Goal: Task Accomplishment & Management: Manage account settings

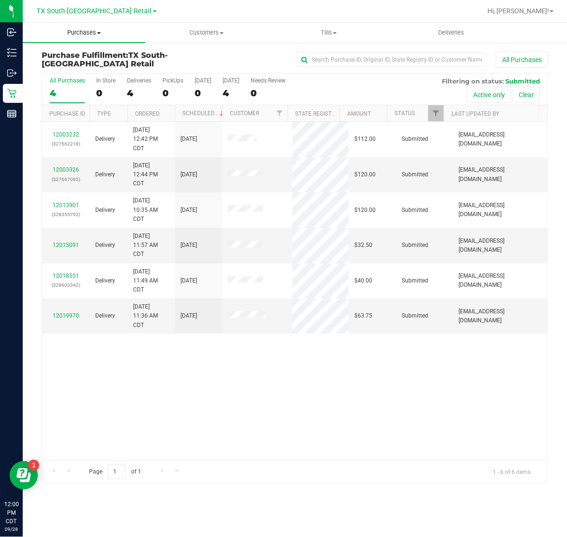
click at [94, 36] on span "Purchases" at bounding box center [84, 32] width 123 height 9
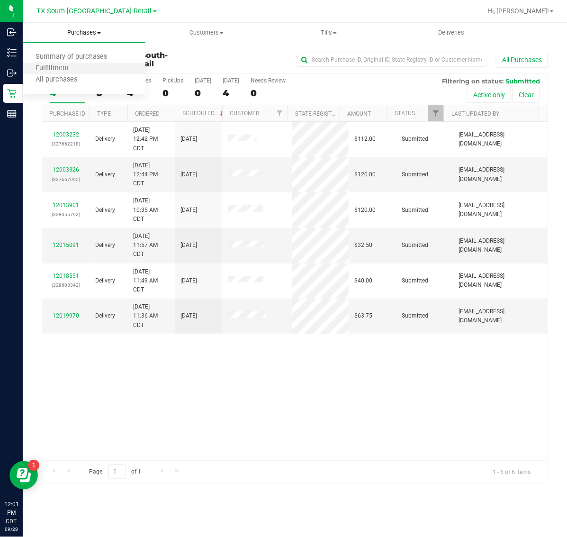
click at [93, 67] on li "Fulfillment" at bounding box center [84, 68] width 123 height 11
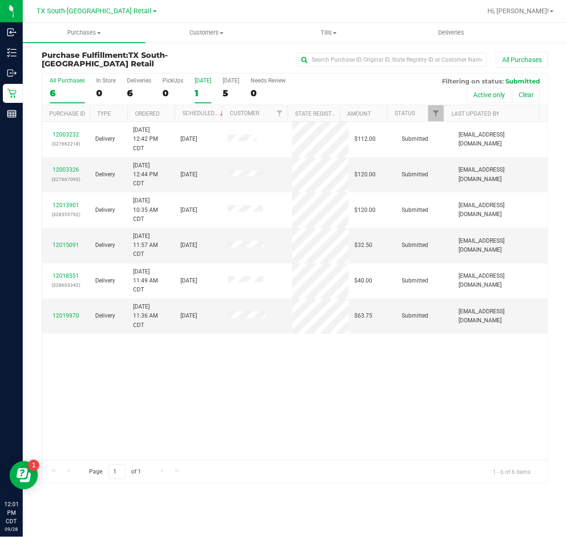
click at [202, 89] on div "1" at bounding box center [203, 93] width 17 height 11
click at [0, 0] on input "[DATE] 1" at bounding box center [0, 0] width 0 height 0
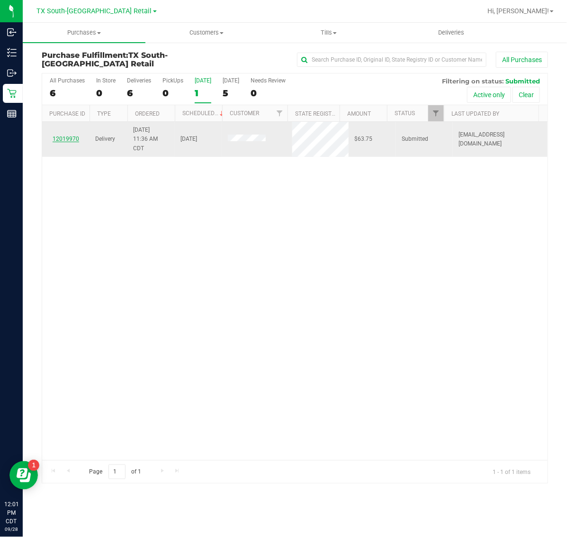
click at [72, 137] on link "12019970" at bounding box center [66, 138] width 27 height 7
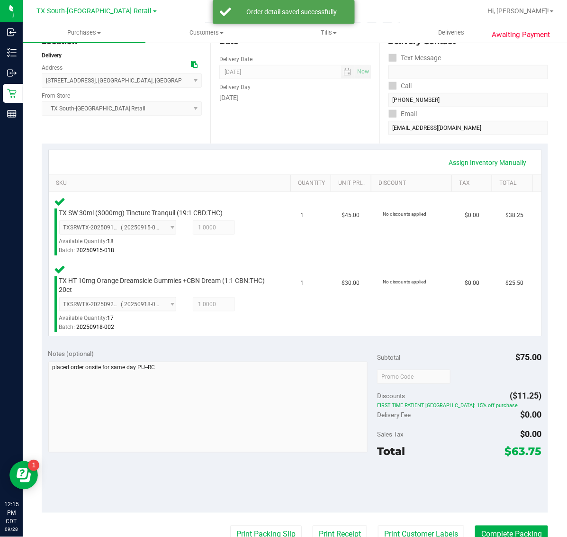
scroll to position [186, 0]
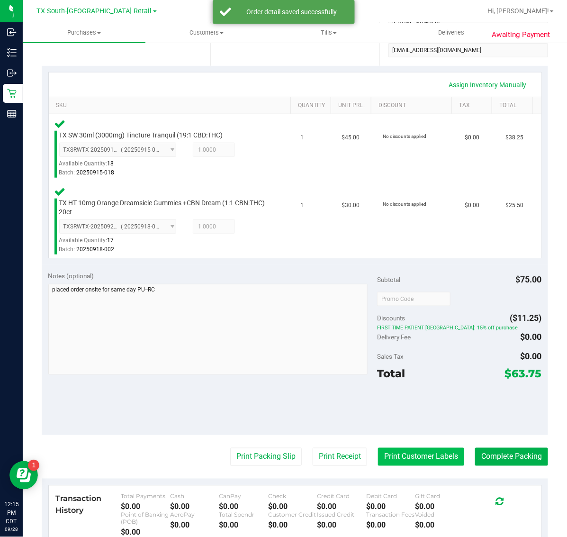
click at [386, 456] on button "Print Customer Labels" at bounding box center [421, 456] width 86 height 18
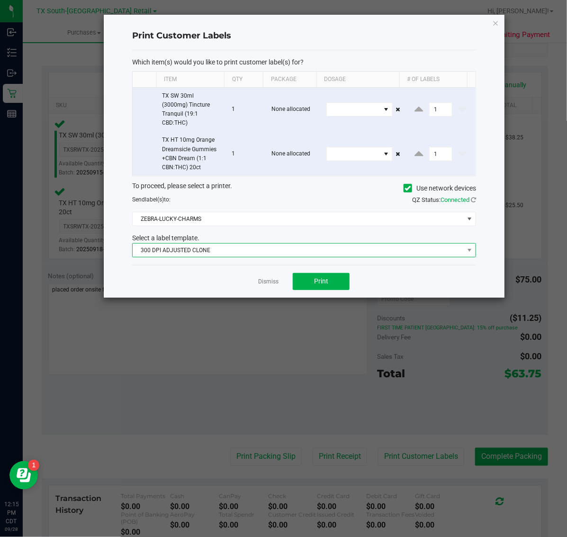
click at [247, 248] on span "300 DPI ADJUSTED CLONE" at bounding box center [298, 249] width 331 height 13
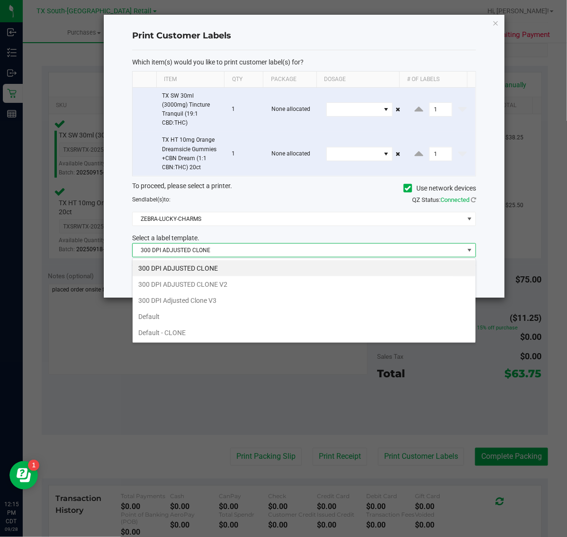
scroll to position [15, 344]
click at [259, 300] on li "300 DPI Adjusted Clone V3" at bounding box center [304, 300] width 343 height 16
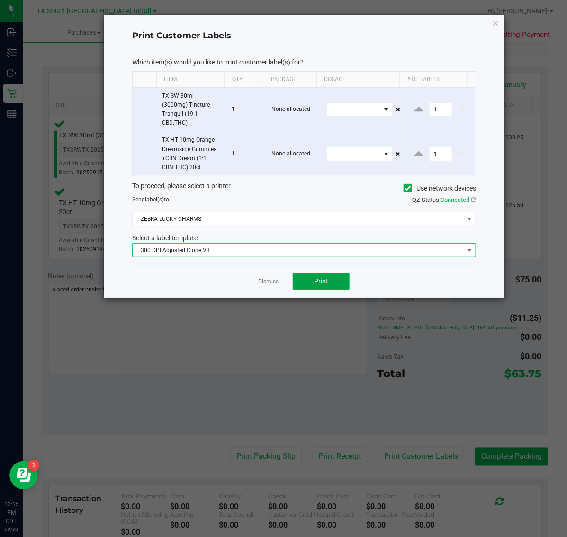
click at [318, 278] on span "Print" at bounding box center [321, 281] width 14 height 8
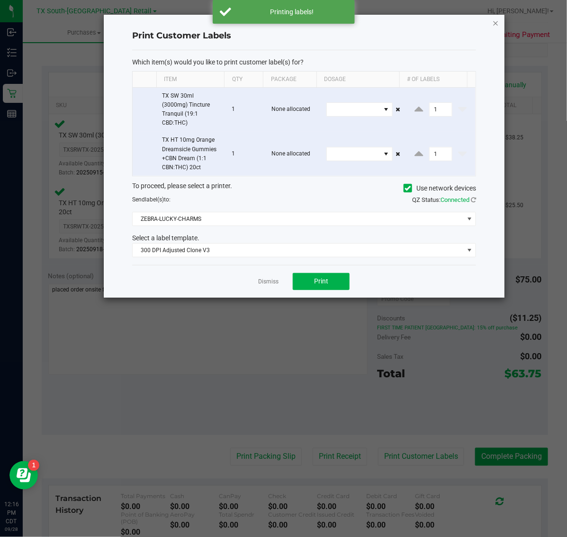
click at [495, 22] on icon "button" at bounding box center [495, 22] width 7 height 11
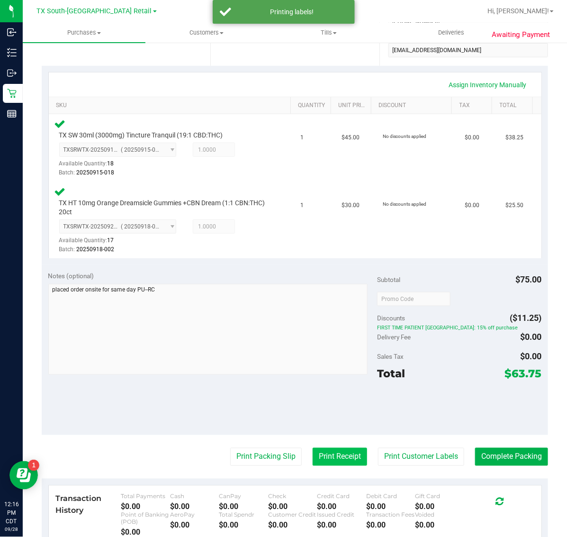
click at [335, 448] on button "Print Receipt" at bounding box center [340, 456] width 54 height 18
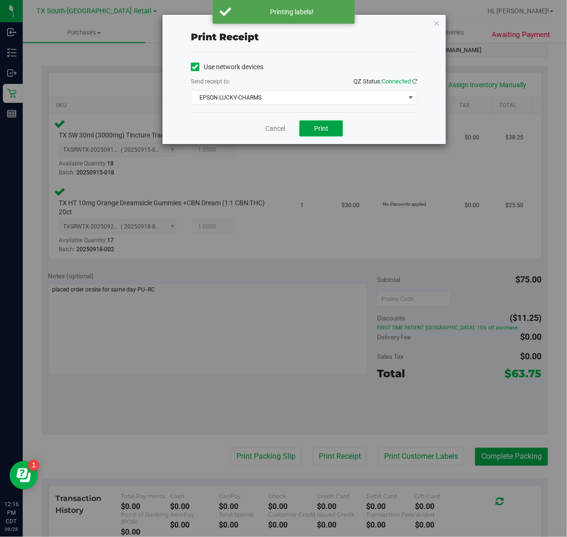
click at [322, 128] on span "Print" at bounding box center [321, 129] width 14 height 8
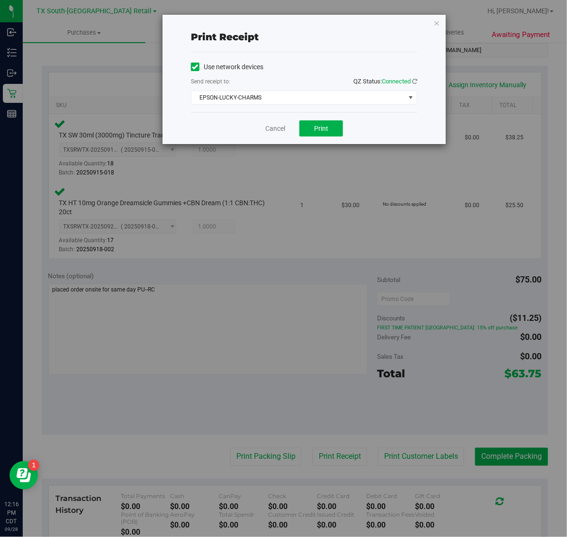
click at [456, 26] on div "Print receipt Use network devices Send receipt to: QZ Status: Connected EPSON-L…" at bounding box center [287, 268] width 574 height 537
click at [438, 24] on icon "button" at bounding box center [436, 22] width 7 height 11
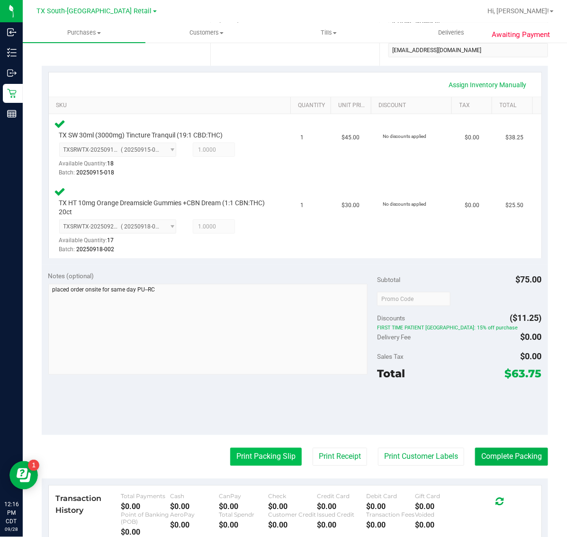
click at [276, 455] on button "Print Packing Slip" at bounding box center [266, 456] width 72 height 18
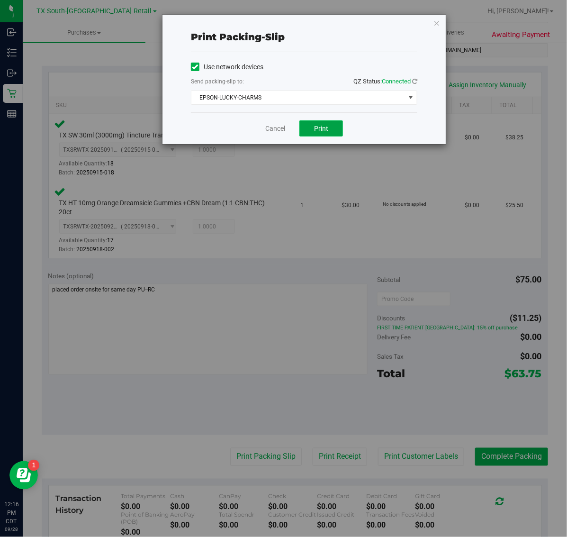
click at [321, 129] on span "Print" at bounding box center [321, 129] width 14 height 8
click at [437, 25] on icon "button" at bounding box center [436, 22] width 7 height 11
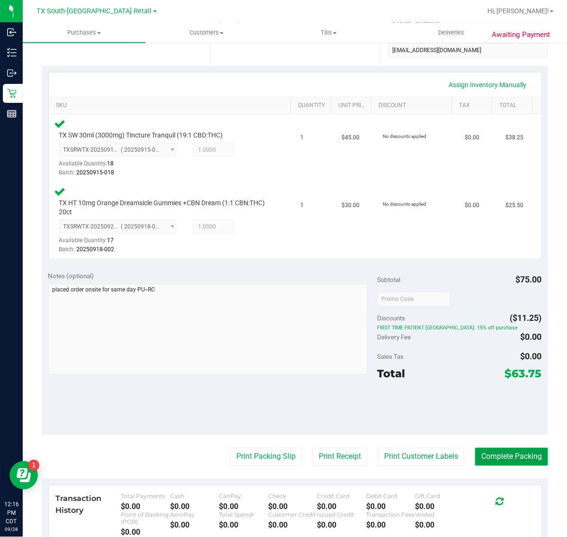
click at [500, 455] on button "Complete Packing" at bounding box center [511, 456] width 73 height 18
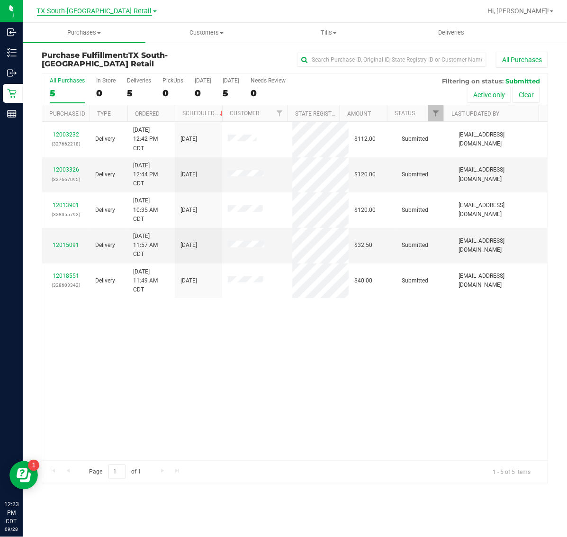
click at [75, 12] on span "TX South-[GEOGRAPHIC_DATA] Retail" at bounding box center [94, 11] width 115 height 9
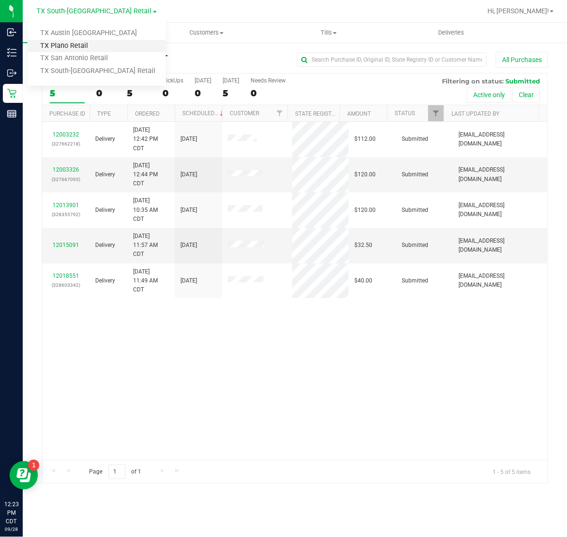
click at [70, 44] on link "TX Plano Retail" at bounding box center [96, 46] width 138 height 13
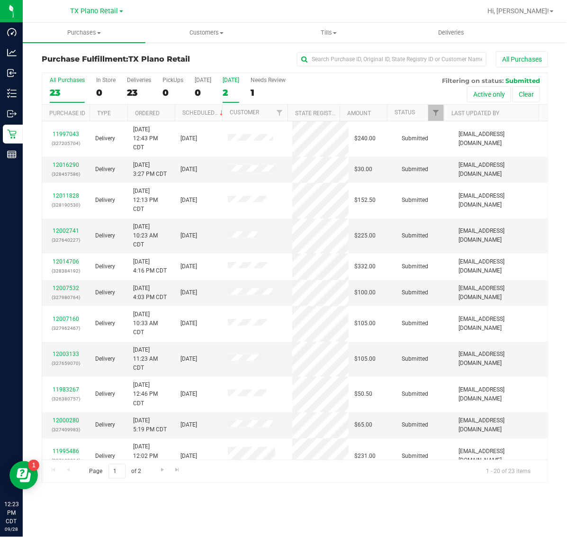
click at [235, 90] on div "2" at bounding box center [231, 92] width 17 height 11
click at [0, 0] on input "Tomorrow 2" at bounding box center [0, 0] width 0 height 0
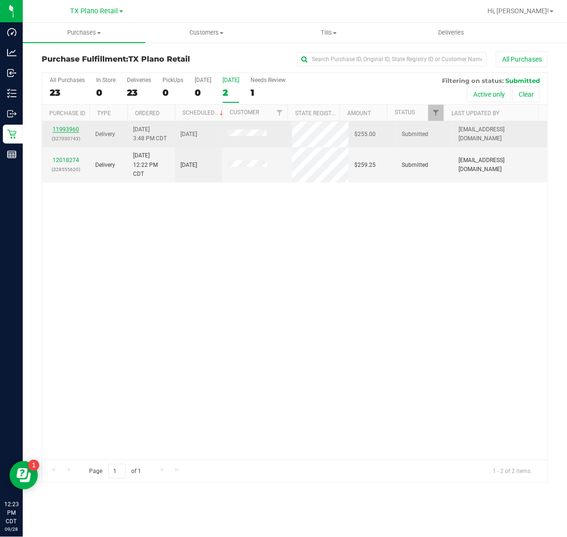
click at [64, 129] on link "11993960" at bounding box center [66, 129] width 27 height 7
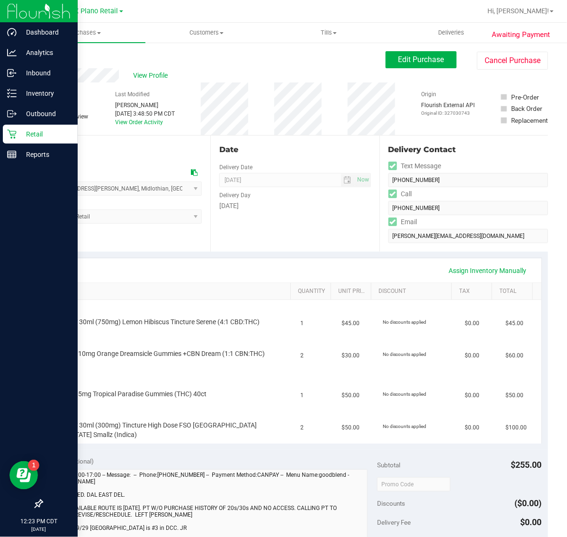
click at [24, 134] on p "Retail" at bounding box center [45, 133] width 57 height 11
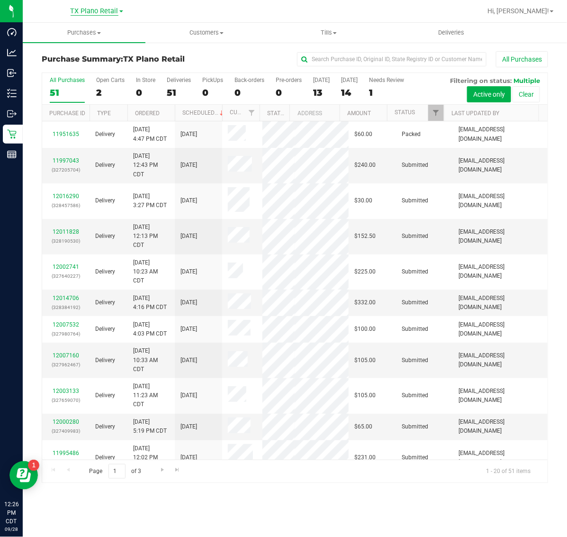
click at [85, 8] on span "TX Plano Retail" at bounding box center [95, 11] width 48 height 9
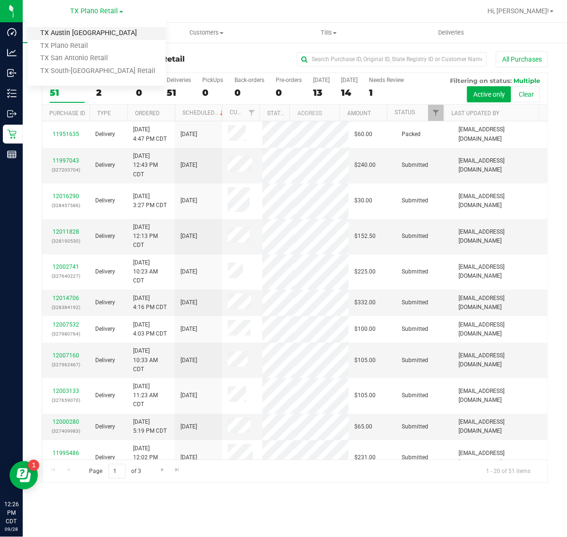
click at [88, 34] on link "TX Austin [GEOGRAPHIC_DATA]" at bounding box center [96, 33] width 138 height 13
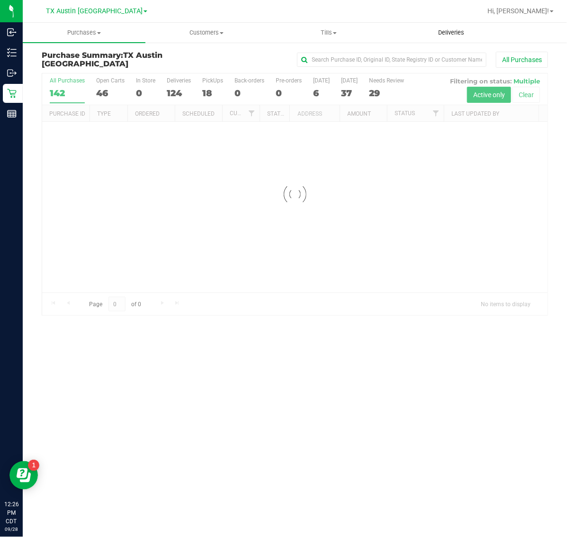
click at [451, 39] on uib-tab-heading "Deliveries" at bounding box center [452, 32] width 122 height 19
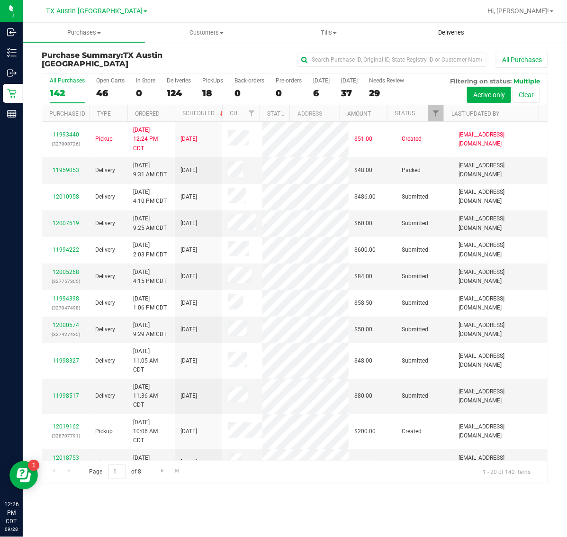
click at [456, 30] on span "Deliveries" at bounding box center [451, 32] width 52 height 9
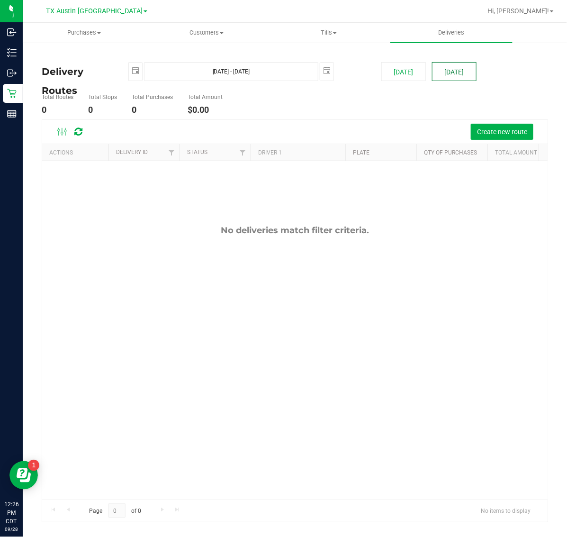
click at [435, 67] on button "[DATE]" at bounding box center [454, 71] width 45 height 19
type input "Sep 29, 2025 - Sep 29, 2025"
type input "2025-09-29"
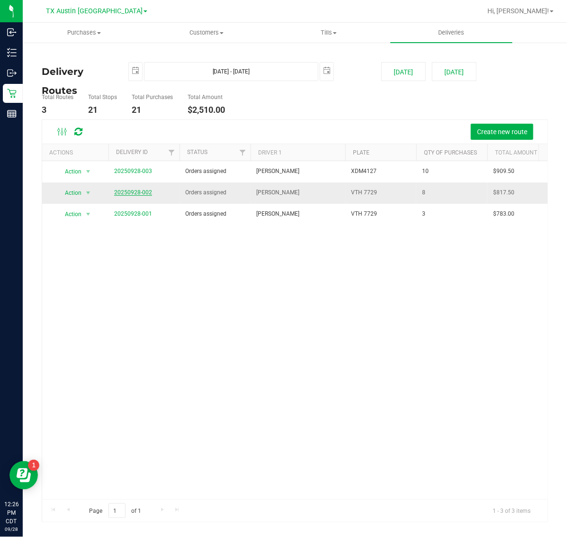
click at [133, 193] on link "20250928-002" at bounding box center [133, 192] width 38 height 7
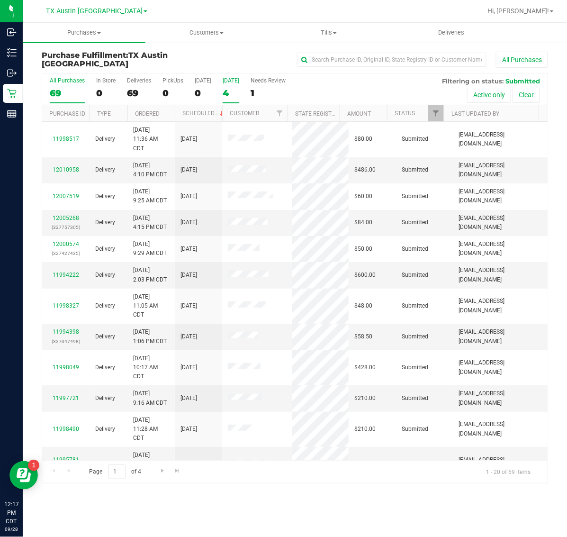
click at [233, 91] on div "4" at bounding box center [231, 93] width 17 height 11
click at [0, 0] on input "Tomorrow 4" at bounding box center [0, 0] width 0 height 0
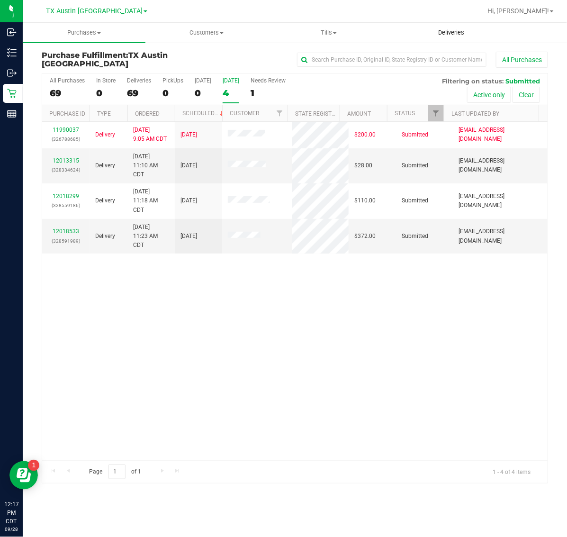
click at [461, 27] on uib-tab-heading "Deliveries" at bounding box center [452, 32] width 122 height 19
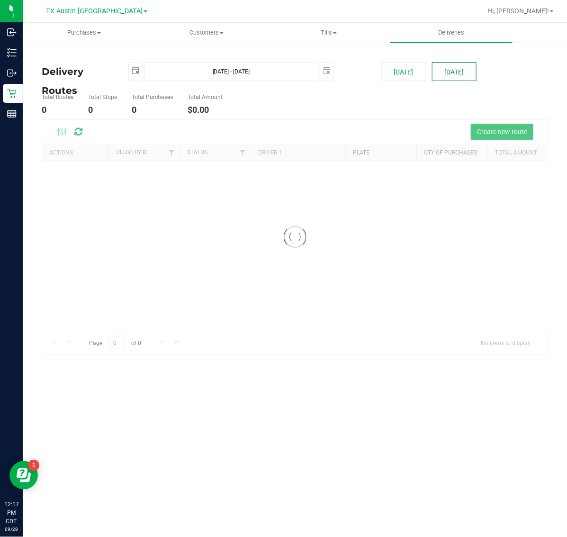
click at [456, 70] on button "[DATE]" at bounding box center [454, 71] width 45 height 19
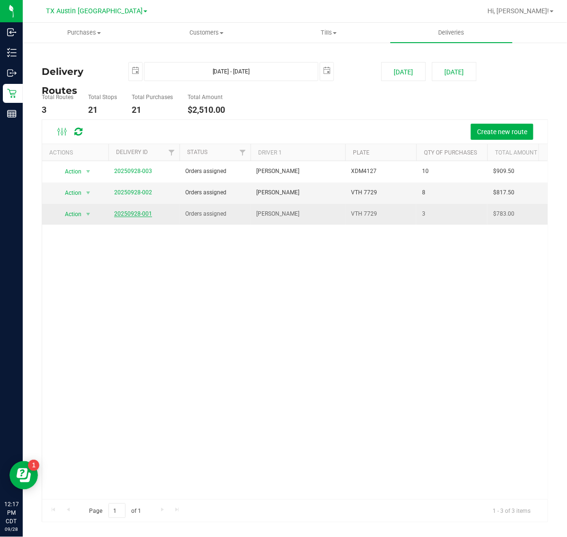
click at [133, 215] on link "20250928-001" at bounding box center [133, 213] width 38 height 7
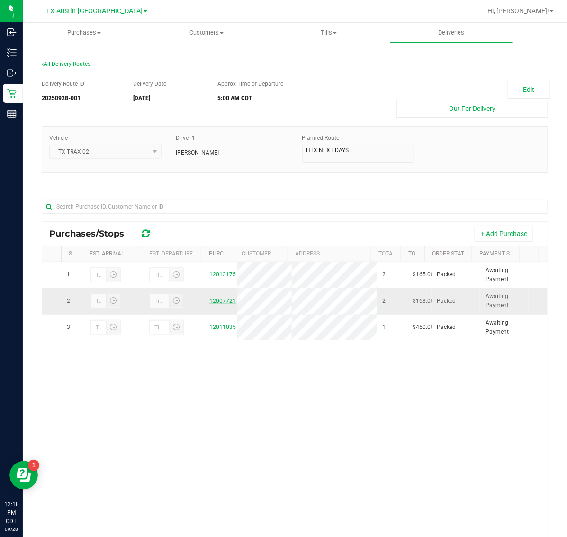
click at [211, 302] on link "12007721" at bounding box center [222, 300] width 27 height 7
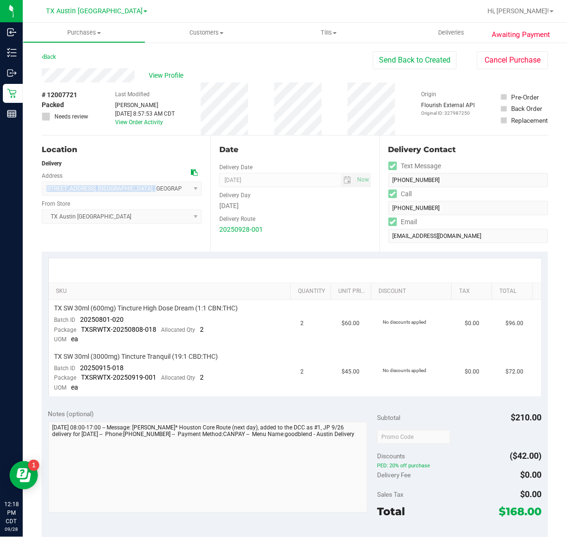
drag, startPoint x: 46, startPoint y: 188, endPoint x: 129, endPoint y: 189, distance: 82.9
click at [129, 189] on span "4903 Oak Shadow Dr , Houston , TX 77091 Select address 9432 Katy Fwy 4903 Oak S…" at bounding box center [122, 188] width 160 height 14
copy span "4903 Oak Shadow Dr , Houston , T"
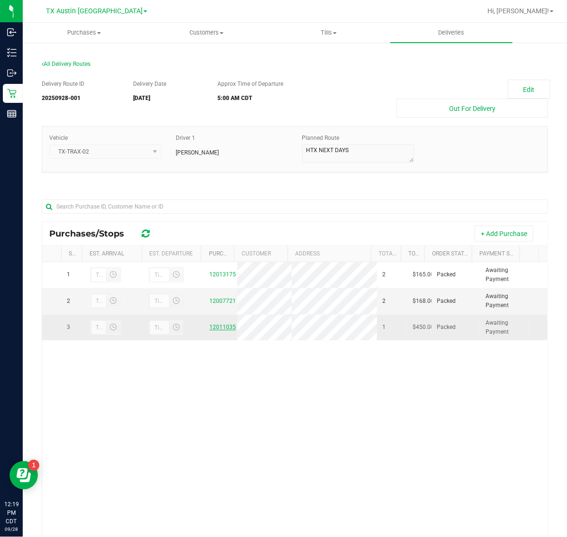
click at [221, 328] on link "12011035" at bounding box center [222, 326] width 27 height 7
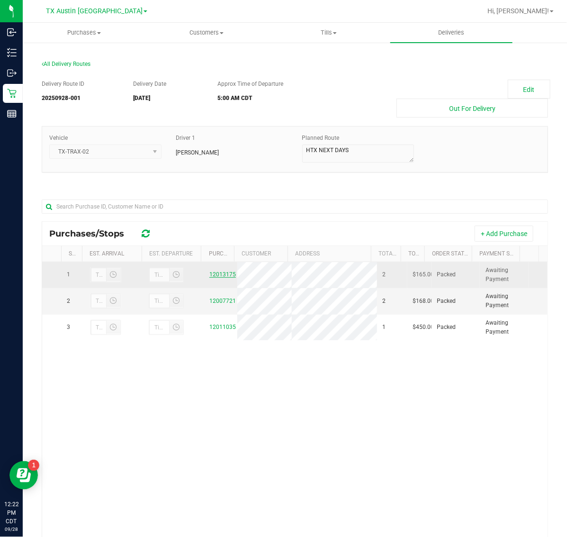
click at [214, 277] on link "12013175" at bounding box center [222, 274] width 27 height 7
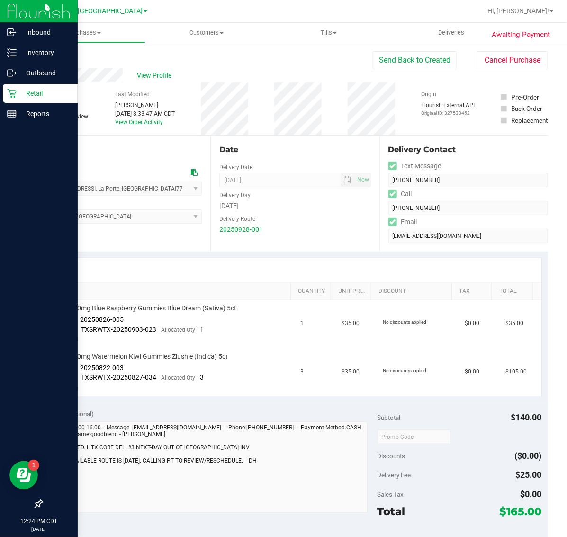
click at [29, 95] on p "Retail" at bounding box center [45, 93] width 57 height 11
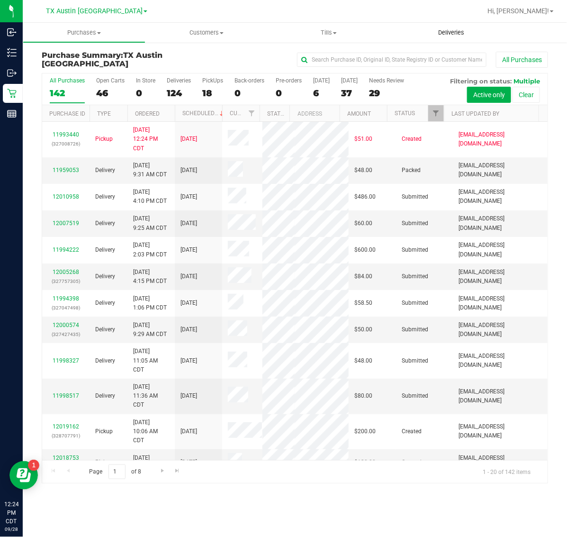
click at [454, 36] on span "Deliveries" at bounding box center [451, 32] width 52 height 9
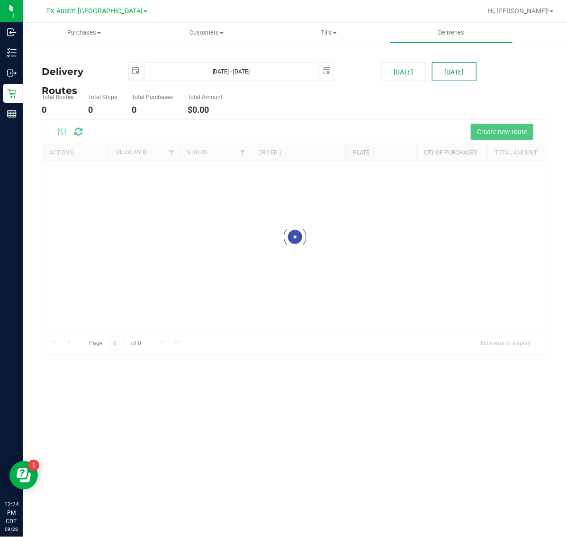
click at [451, 76] on button "[DATE]" at bounding box center [454, 71] width 45 height 19
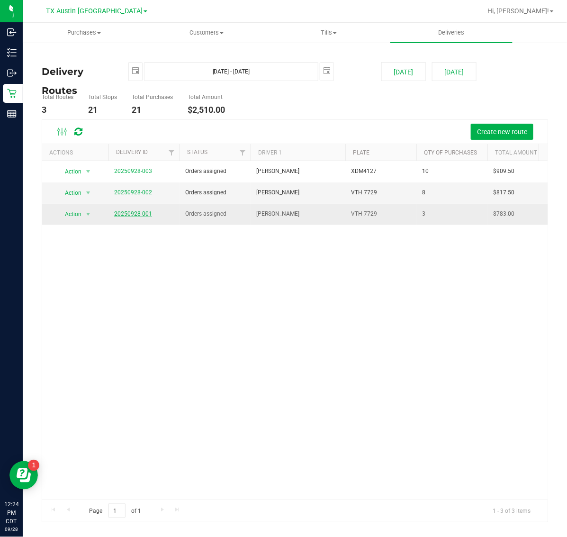
click at [135, 215] on link "20250928-001" at bounding box center [133, 213] width 38 height 7
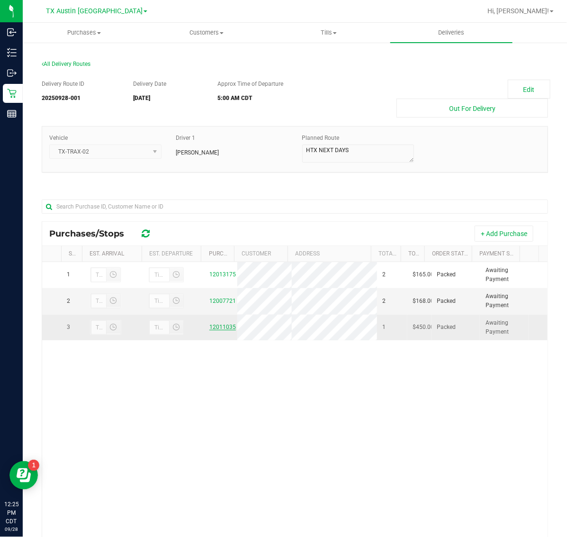
click at [223, 330] on link "12011035" at bounding box center [222, 326] width 27 height 7
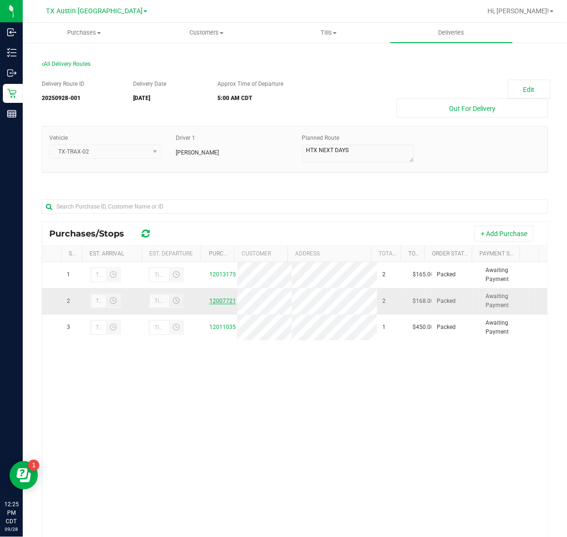
click at [221, 299] on link "12007721" at bounding box center [222, 300] width 27 height 7
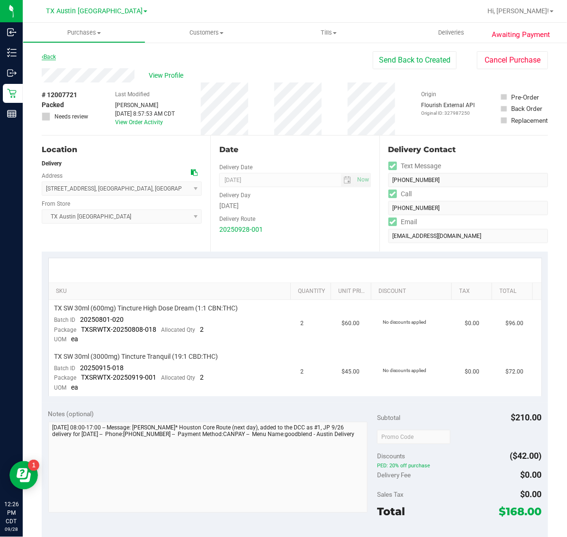
click at [50, 57] on link "Back" at bounding box center [49, 57] width 14 height 7
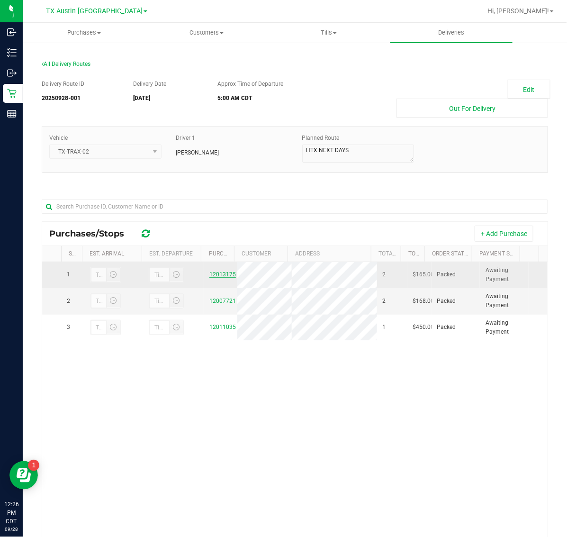
click at [216, 274] on link "12013175" at bounding box center [222, 274] width 27 height 7
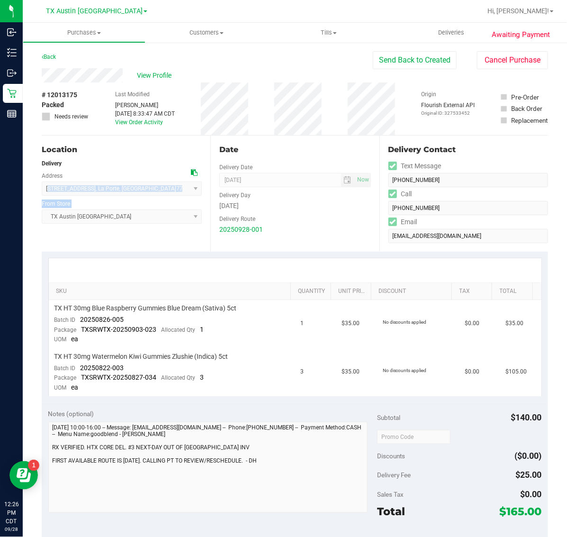
drag, startPoint x: 48, startPoint y: 189, endPoint x: 135, endPoint y: 197, distance: 87.5
click at [135, 197] on div "Location Delivery Address 3218 Silver Springs Dr , La Porte , TX 77571 Select a…" at bounding box center [126, 193] width 169 height 116
click at [85, 197] on div "TX Austin DC Select Store Bonita Springs WC Boynton Beach WC Bradenton WC Brand…" at bounding box center [122, 210] width 160 height 28
drag, startPoint x: 44, startPoint y: 188, endPoint x: 164, endPoint y: 188, distance: 120.8
click at [164, 188] on span "3218 Silver Springs Dr , La Porte , TX 77571 Select address 3218 Silver Springs…" at bounding box center [122, 188] width 160 height 14
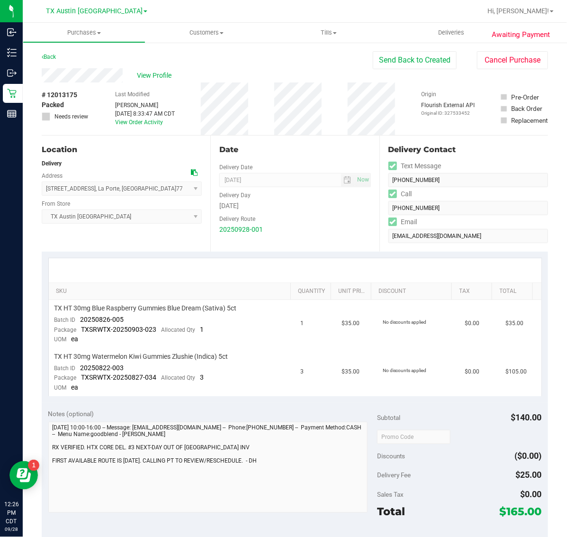
copy span "3218 Silver Springs Dr , La Porte , TX 77571"
click at [51, 58] on link "Back" at bounding box center [49, 57] width 14 height 7
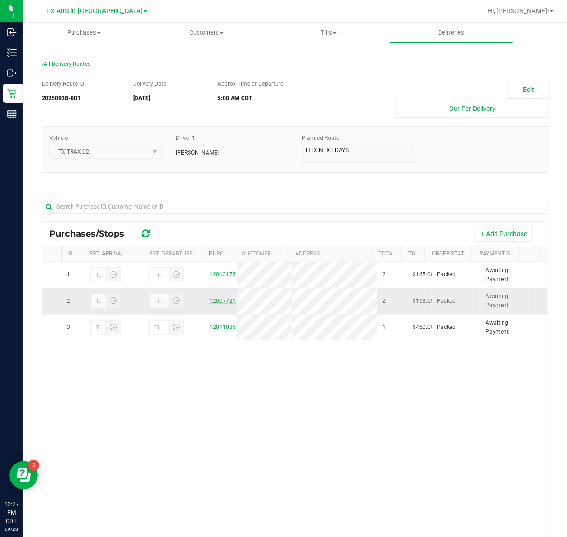
click at [217, 303] on link "12007721" at bounding box center [222, 300] width 27 height 7
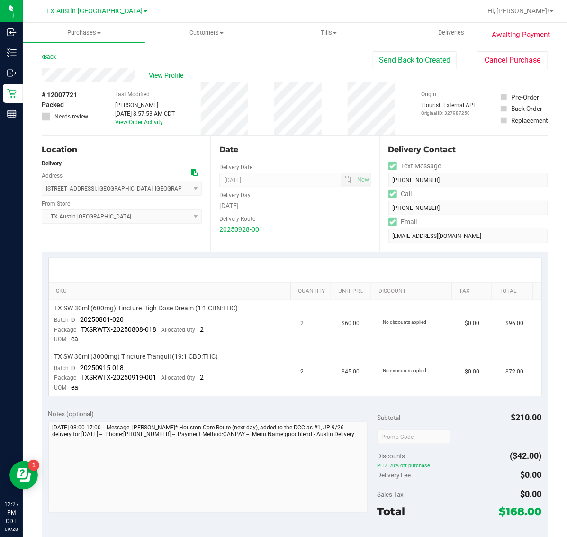
drag, startPoint x: 43, startPoint y: 191, endPoint x: 152, endPoint y: 189, distance: 108.9
click at [152, 189] on span "4903 Oak Shadow Dr , Houston , TX 77091 Select address 9432 Katy Fwy 4903 Oak S…" at bounding box center [122, 188] width 160 height 14
copy span "4903 Oak Shadow Dr , Houston , TX 77091"
click at [50, 56] on link "Back" at bounding box center [49, 57] width 14 height 7
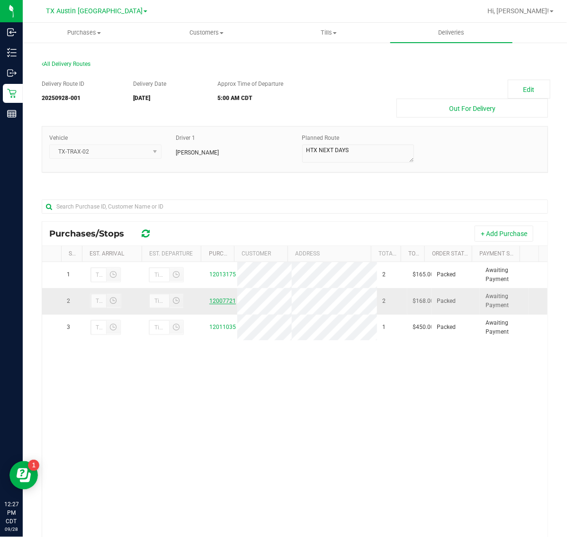
click at [214, 304] on link "12007721" at bounding box center [222, 300] width 27 height 7
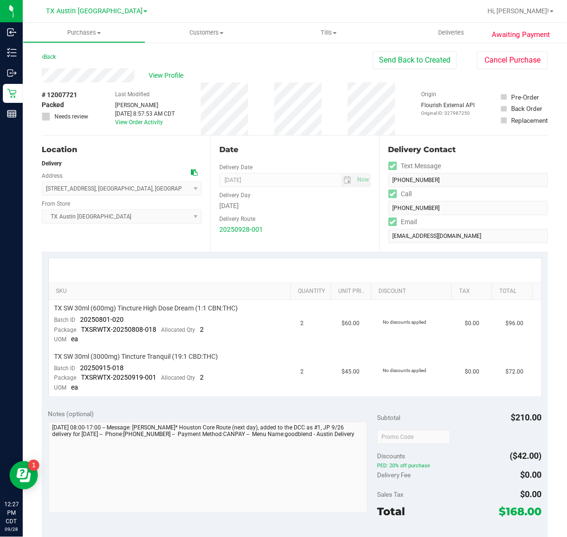
drag, startPoint x: 46, startPoint y: 188, endPoint x: 152, endPoint y: 188, distance: 106.1
click at [152, 188] on span "4903 Oak Shadow Dr , Houston , TX 77091 Select address 9432 Katy Fwy 4903 Oak S…" at bounding box center [122, 188] width 160 height 14
copy span "4903 Oak Shadow Dr , Houston , TX 77091"
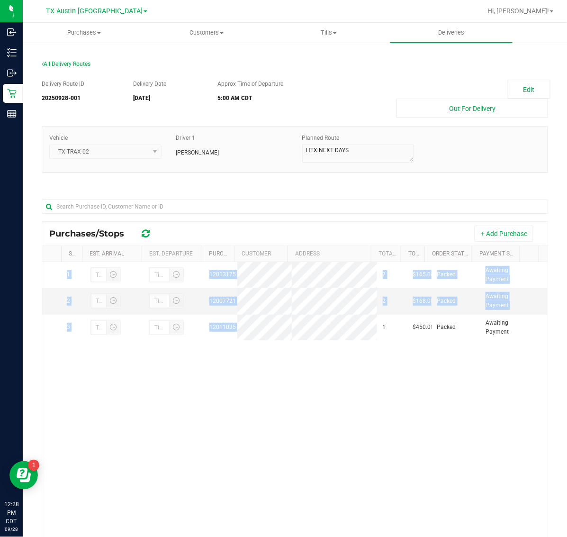
click at [320, 342] on div "1 12013175 2 $165.00 Packed Awaiting Payment 2 12007721 2 $168.00 Packed Awaiti…" at bounding box center [294, 431] width 505 height 338
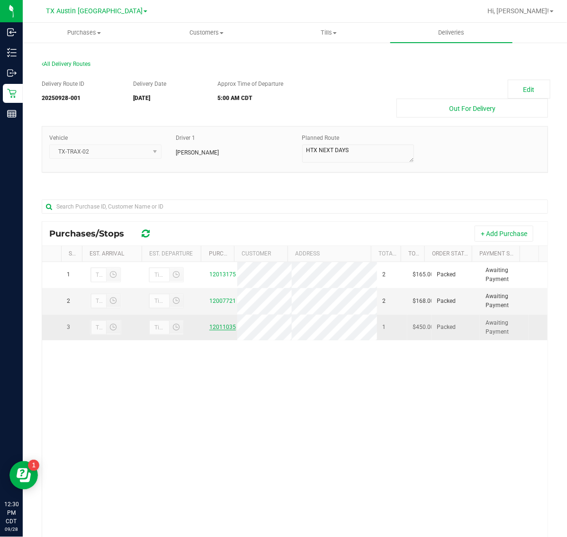
click at [218, 329] on link "12011035" at bounding box center [222, 326] width 27 height 7
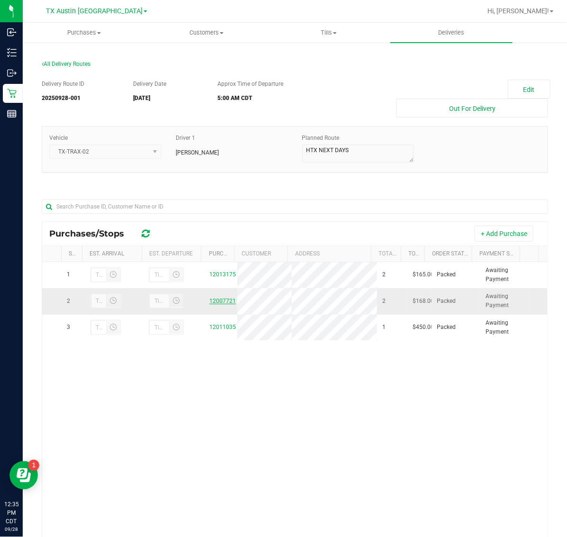
click at [215, 302] on link "12007721" at bounding box center [222, 300] width 27 height 7
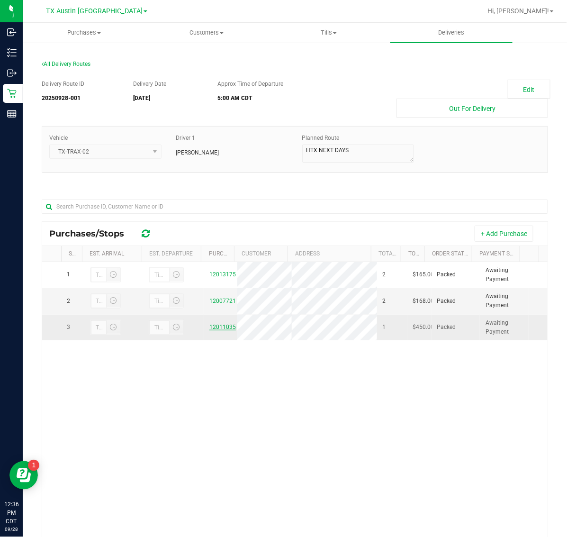
click at [223, 329] on link "12011035" at bounding box center [222, 326] width 27 height 7
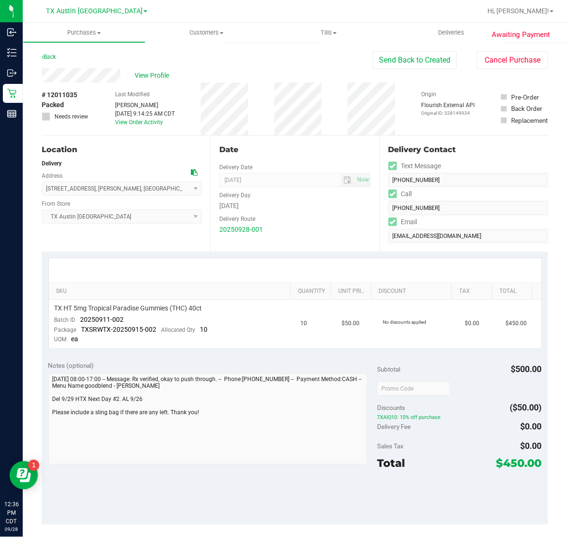
click at [72, 94] on span "# 12011035" at bounding box center [60, 95] width 36 height 10
copy span "12011035"
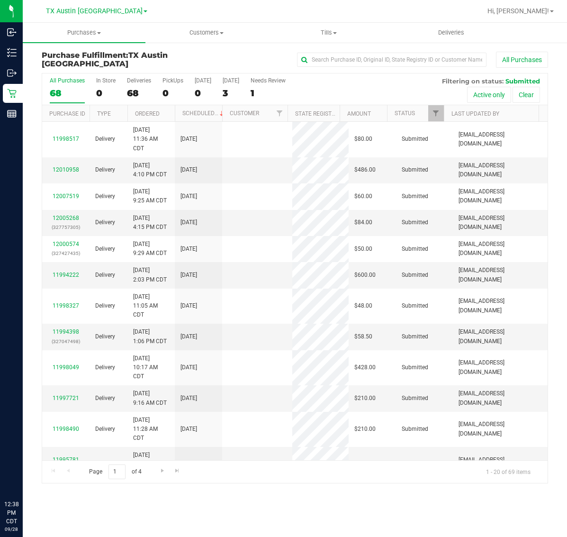
click at [91, 12] on span "TX Austin [GEOGRAPHIC_DATA]" at bounding box center [94, 11] width 97 height 8
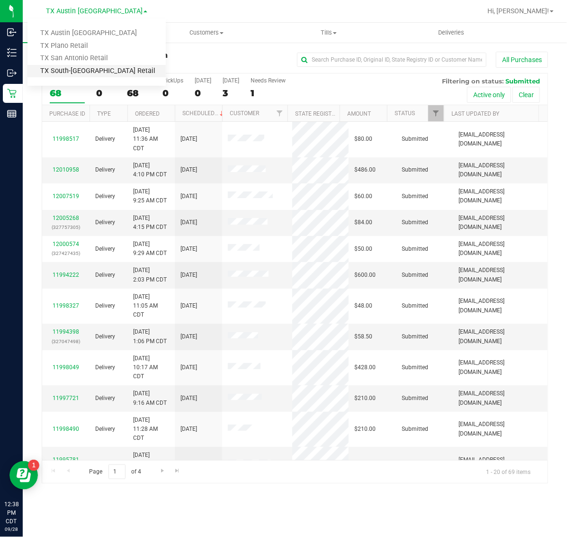
click at [72, 70] on link "TX South-[GEOGRAPHIC_DATA] Retail" at bounding box center [96, 71] width 138 height 13
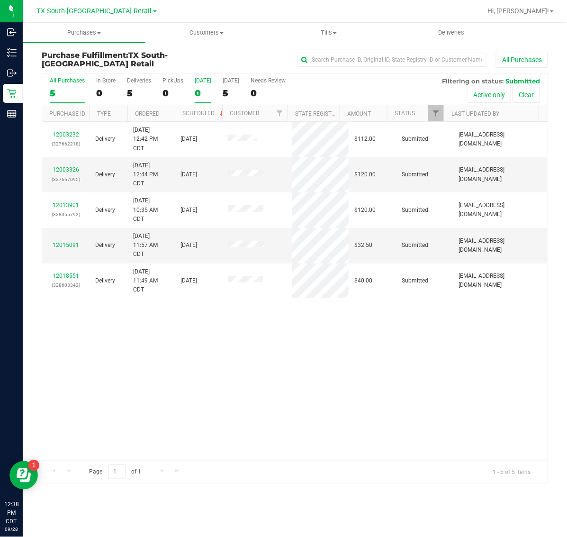
click at [204, 89] on div "0" at bounding box center [203, 93] width 17 height 11
click at [0, 0] on input "Today 0" at bounding box center [0, 0] width 0 height 0
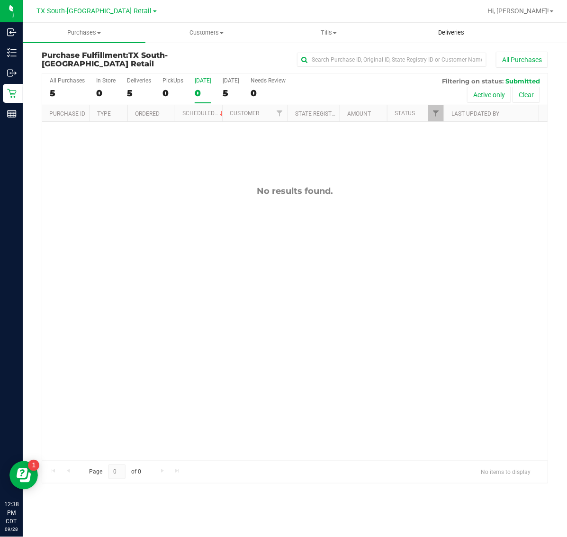
click at [447, 36] on span "Deliveries" at bounding box center [451, 32] width 52 height 9
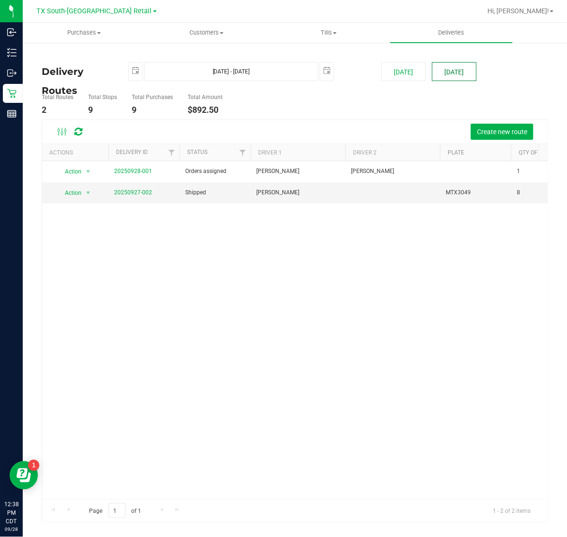
click at [457, 72] on button "[DATE]" at bounding box center [454, 71] width 45 height 19
type input "[DATE] - [DATE]"
type input "[DATE]"
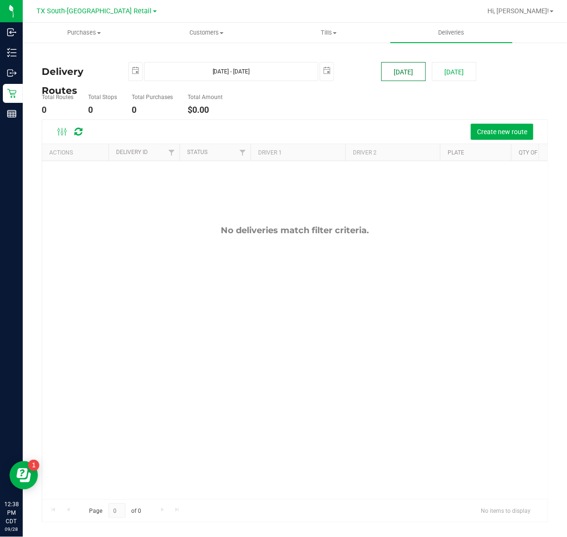
click at [412, 70] on button "[DATE]" at bounding box center [403, 71] width 45 height 19
type input "Sep 28, 2025 - Sep 28, 2025"
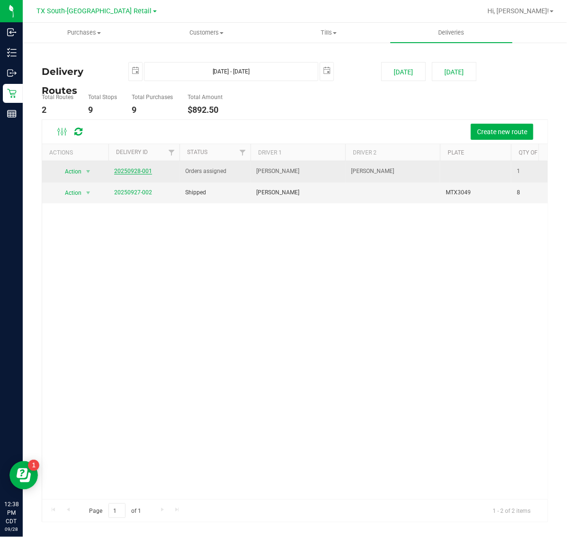
click at [133, 169] on link "20250928-001" at bounding box center [133, 171] width 38 height 7
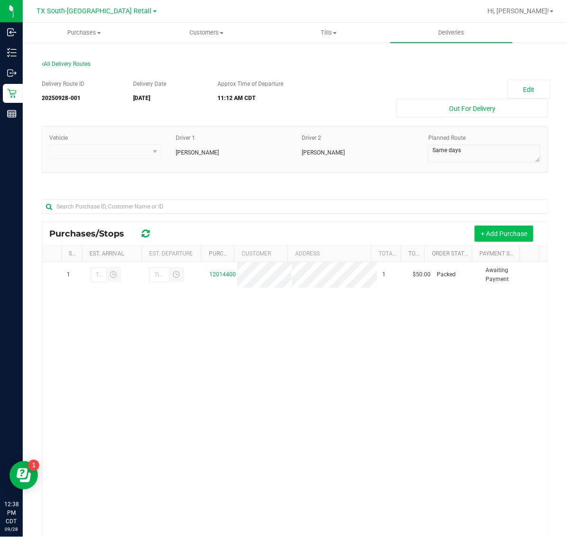
click at [494, 237] on button "+ Add Purchase" at bounding box center [503, 233] width 59 height 16
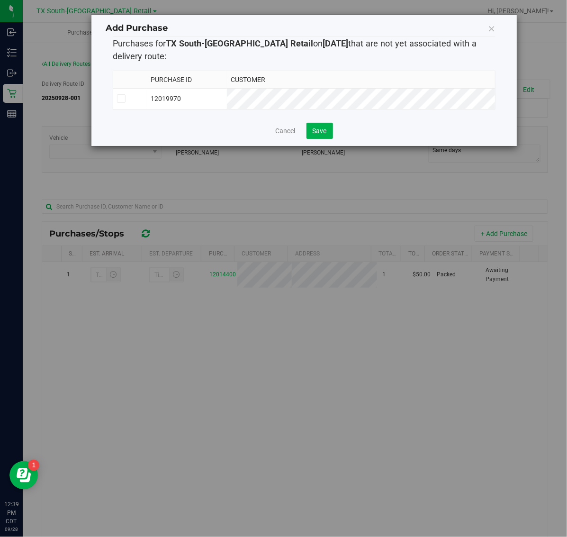
click at [227, 98] on td "12019970" at bounding box center [187, 98] width 81 height 21
click at [325, 133] on span "Save" at bounding box center [320, 131] width 14 height 8
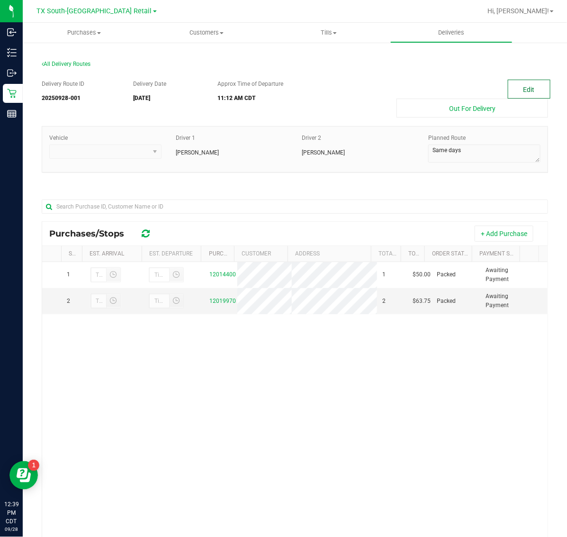
click at [523, 89] on button "Edit" at bounding box center [529, 89] width 43 height 19
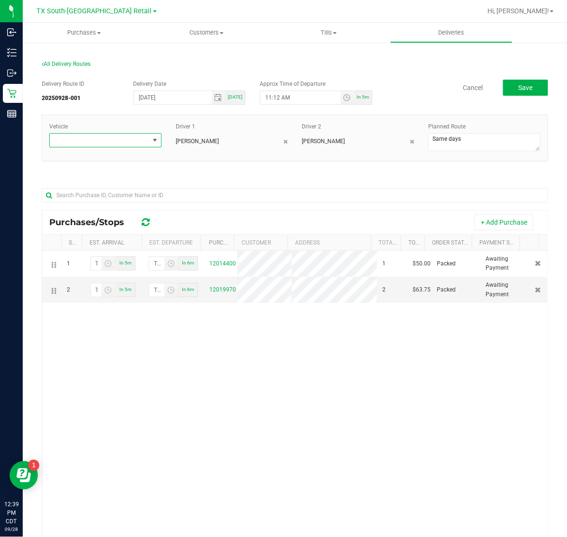
click at [107, 140] on span at bounding box center [99, 140] width 99 height 13
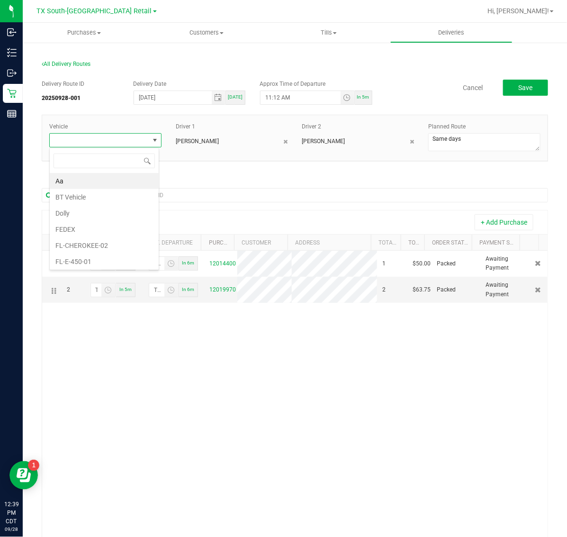
scroll to position [15, 109]
type input "03"
click at [108, 254] on li "TX-TRAX-03" at bounding box center [104, 259] width 109 height 16
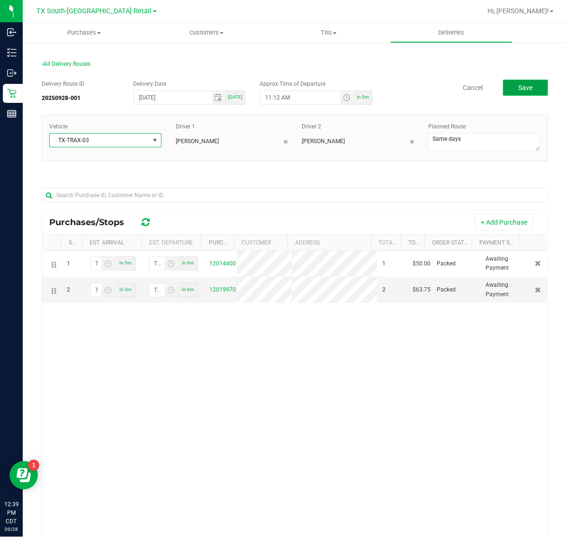
click at [523, 89] on span "Save" at bounding box center [525, 88] width 14 height 8
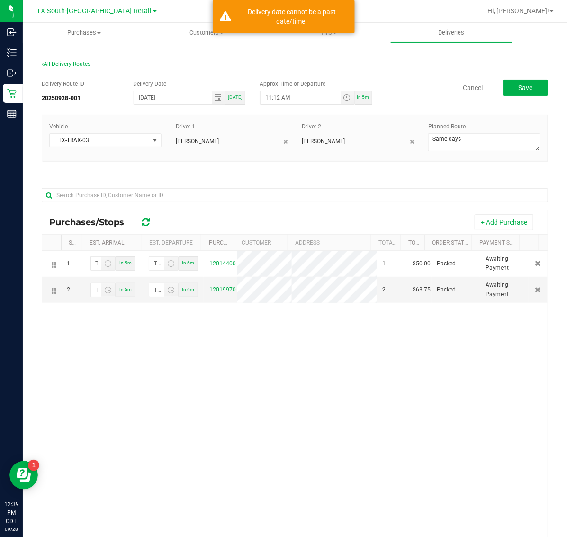
click at [357, 94] on span "In 5m" at bounding box center [363, 96] width 12 height 5
type input "12:44 PM"
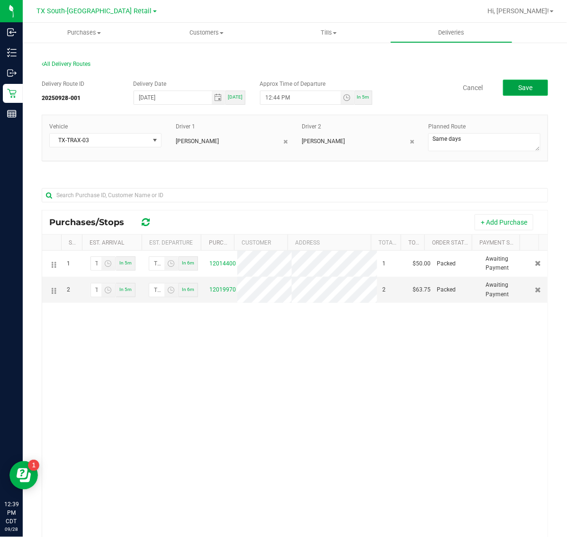
click at [518, 89] on span "Save" at bounding box center [525, 88] width 14 height 8
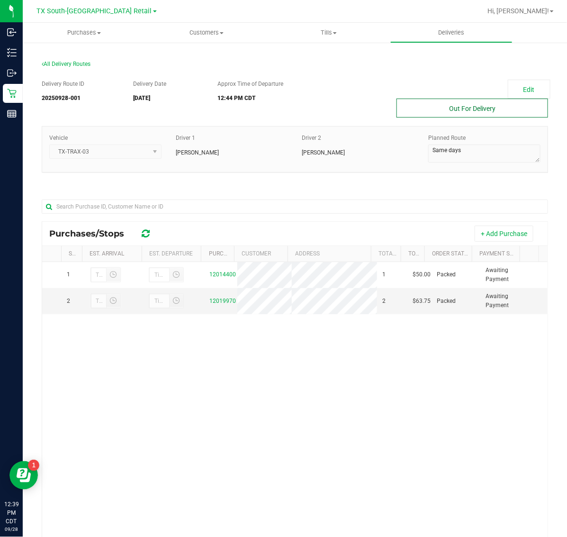
click at [462, 109] on button "Out For Delivery" at bounding box center [472, 107] width 152 height 19
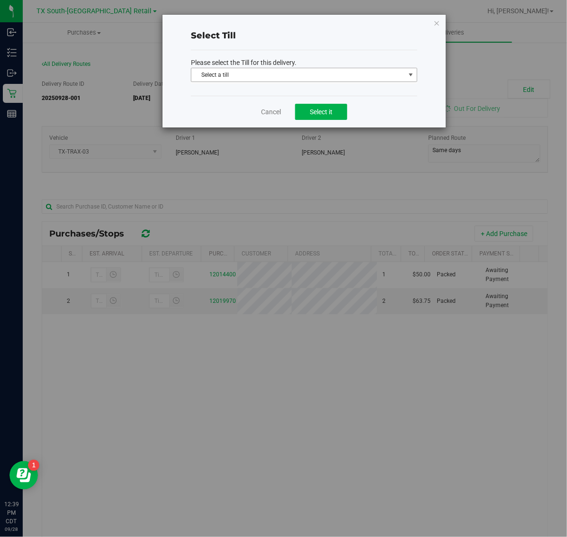
click at [286, 69] on span "Select a till" at bounding box center [298, 74] width 214 height 13
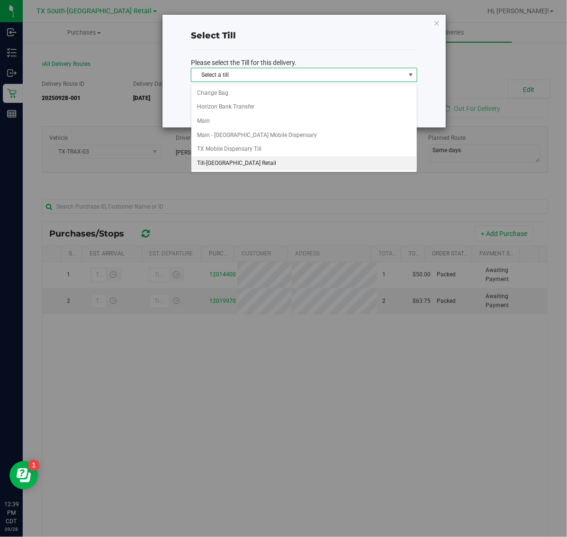
click at [264, 159] on li "Till-[GEOGRAPHIC_DATA] Retail" at bounding box center [303, 163] width 225 height 14
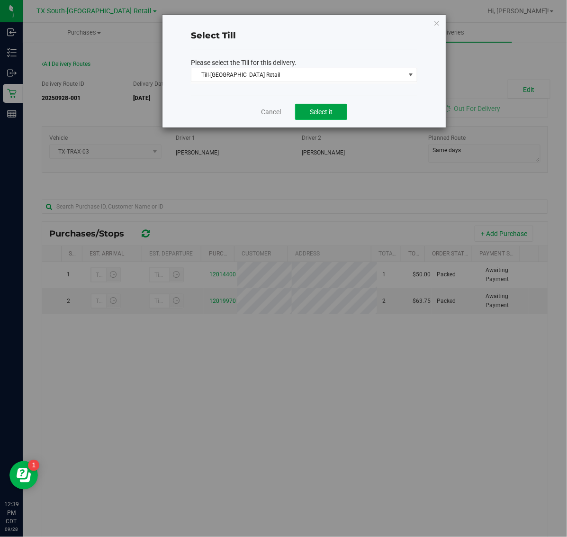
click at [327, 115] on span "Select it" at bounding box center [321, 112] width 23 height 8
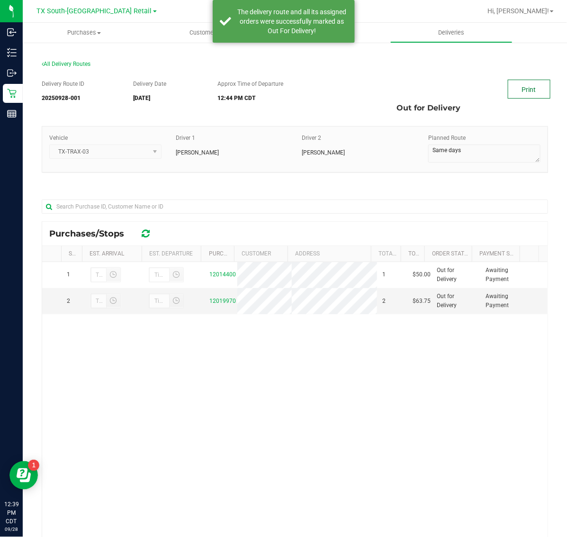
click at [514, 83] on link "Print" at bounding box center [529, 89] width 43 height 19
